Goal: Information Seeking & Learning: Learn about a topic

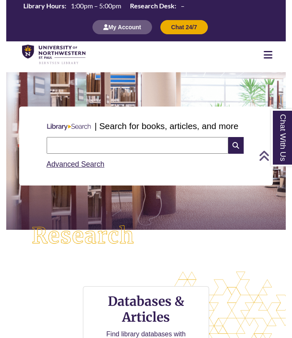
scroll to position [4, 4]
click at [271, 56] on icon at bounding box center [268, 55] width 9 height 10
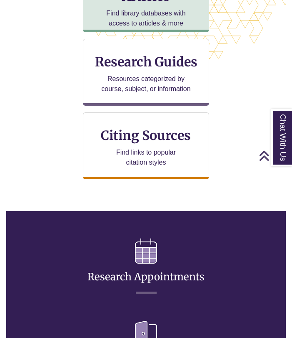
scroll to position [322, 0]
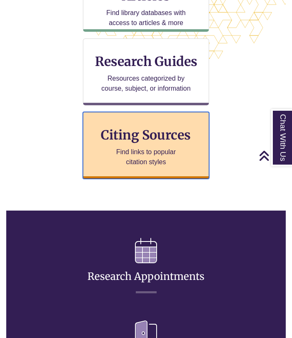
click at [152, 164] on p "Find links to popular citation styles" at bounding box center [146, 157] width 81 height 20
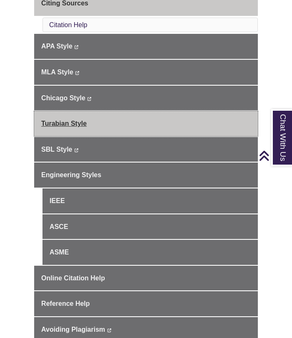
scroll to position [270, 0]
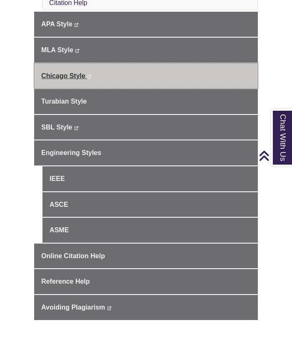
click at [69, 72] on span "Chicago Style" at bounding box center [63, 75] width 44 height 7
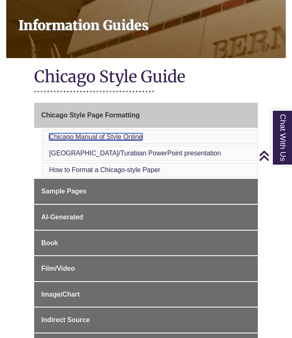
click at [120, 137] on link "Chicago Manual of Style Online" at bounding box center [95, 136] width 93 height 7
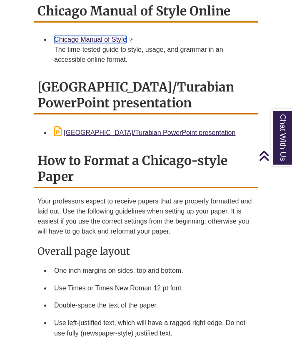
click at [118, 37] on link "Chicago Manual of Style" at bounding box center [90, 39] width 72 height 7
